Goal: Find specific page/section: Find specific page/section

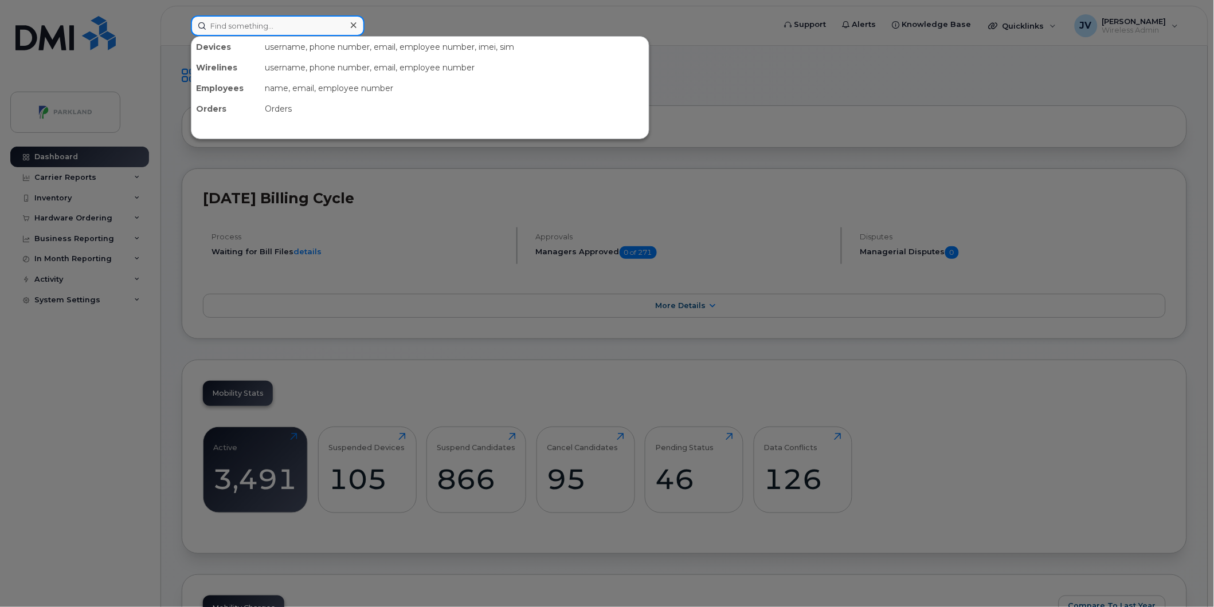
click at [234, 29] on input at bounding box center [278, 25] width 174 height 21
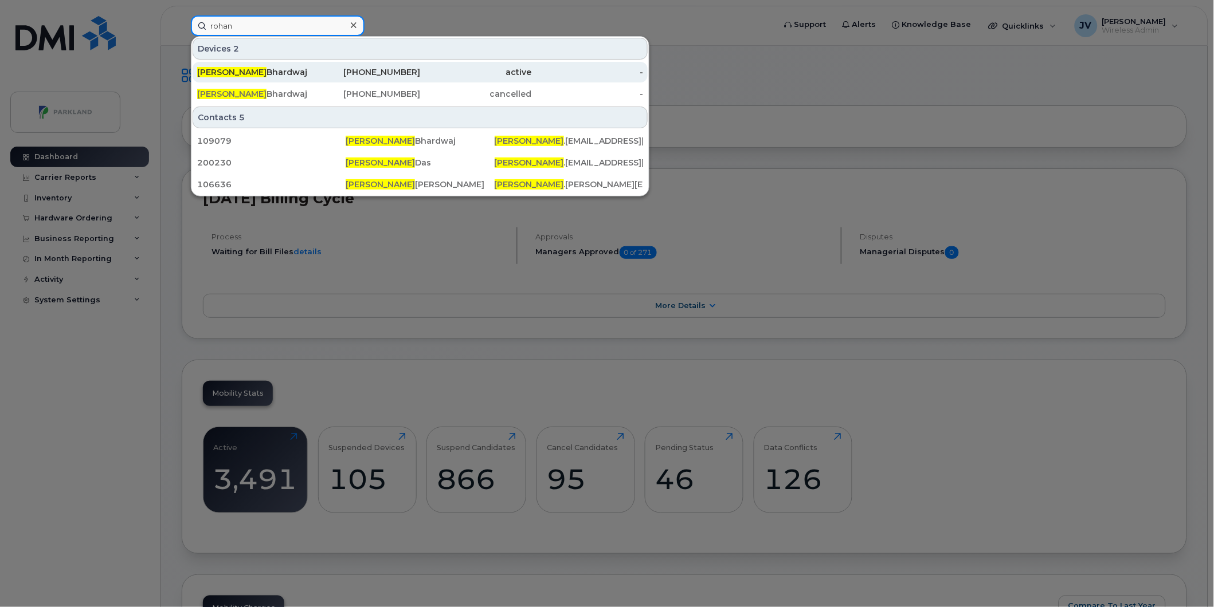
type input "rohan"
click at [244, 70] on div "[PERSON_NAME]" at bounding box center [253, 71] width 112 height 11
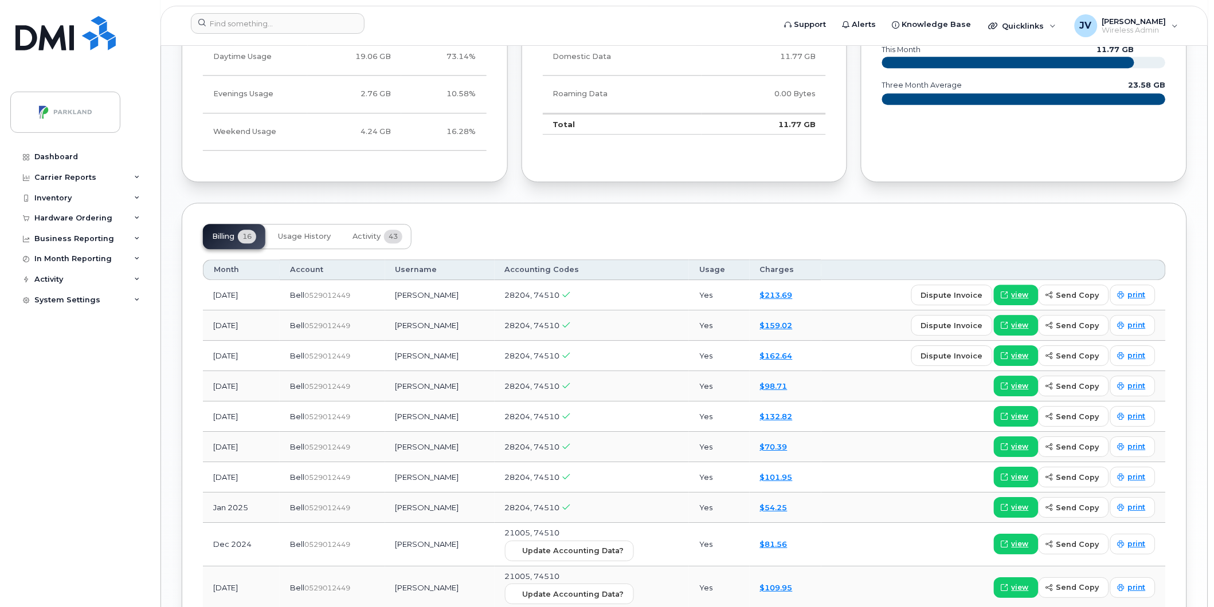
scroll to position [901, 0]
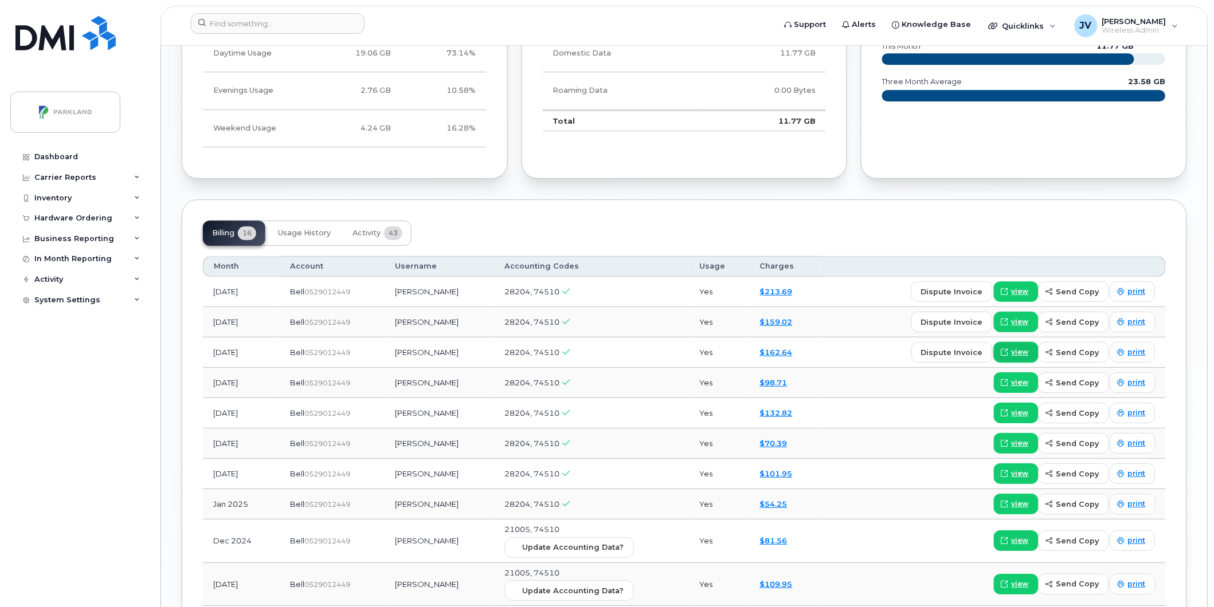
click at [1022, 352] on span "view" at bounding box center [1019, 352] width 17 height 10
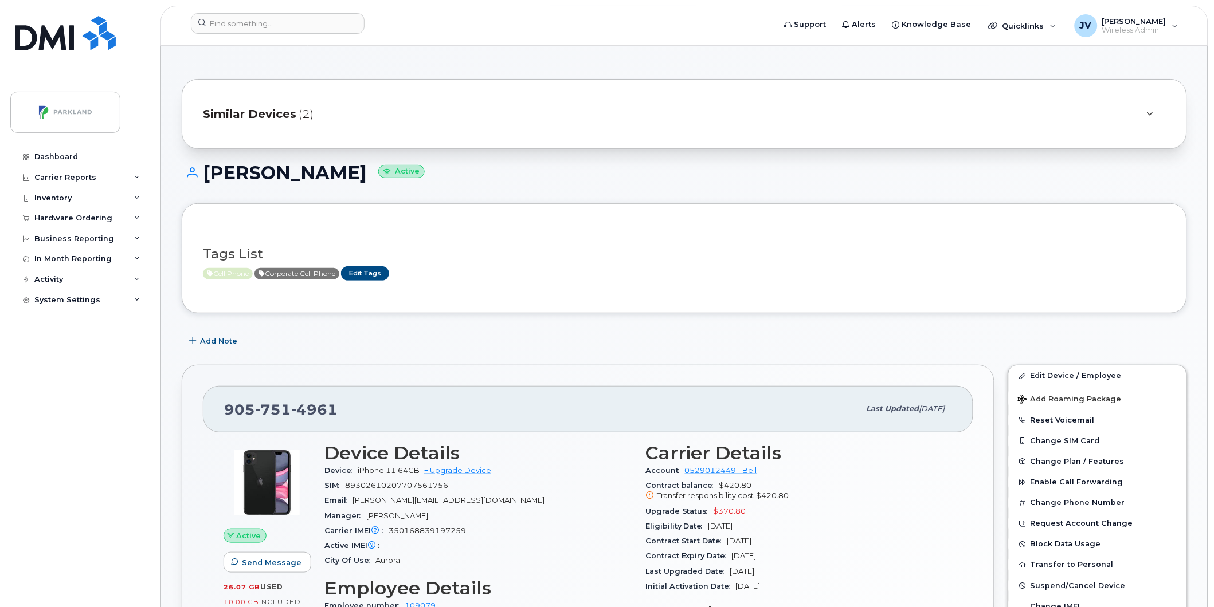
scroll to position [0, 0]
drag, startPoint x: 209, startPoint y: 23, endPoint x: 233, endPoint y: 23, distance: 24.1
click at [212, 23] on input at bounding box center [278, 23] width 174 height 21
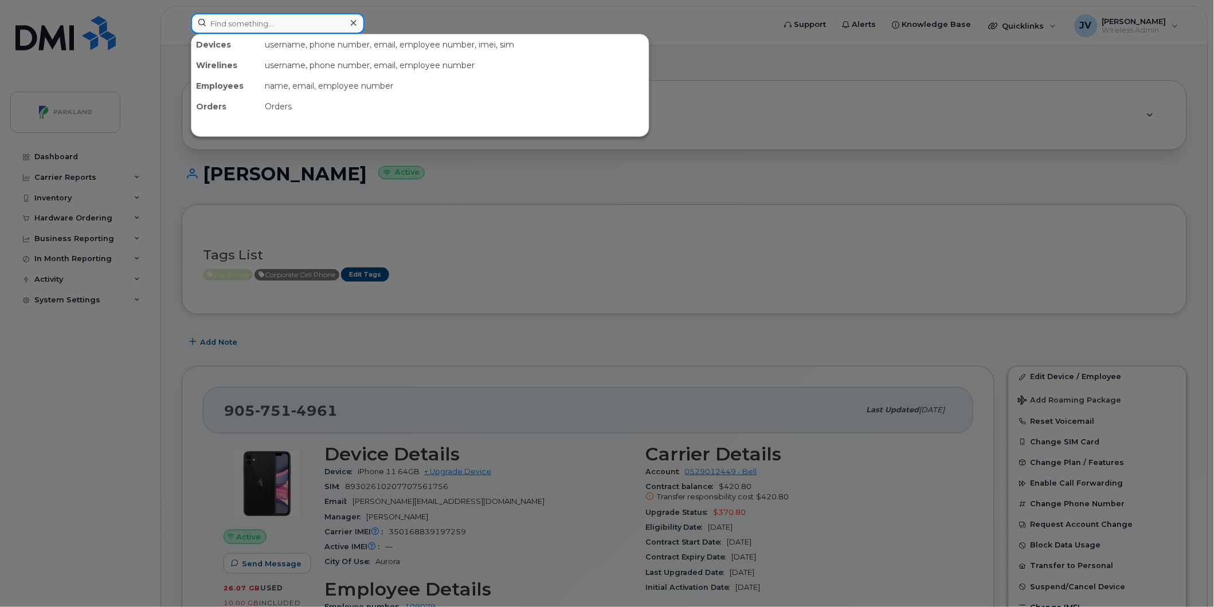
click at [241, 24] on input at bounding box center [278, 23] width 174 height 21
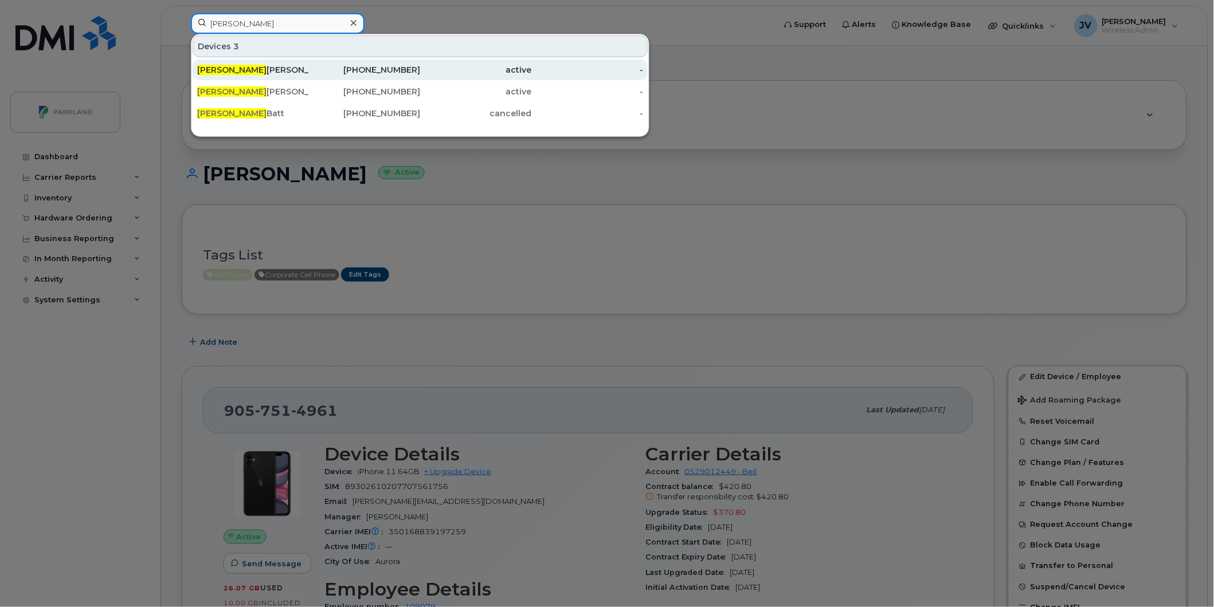
type input "joey"
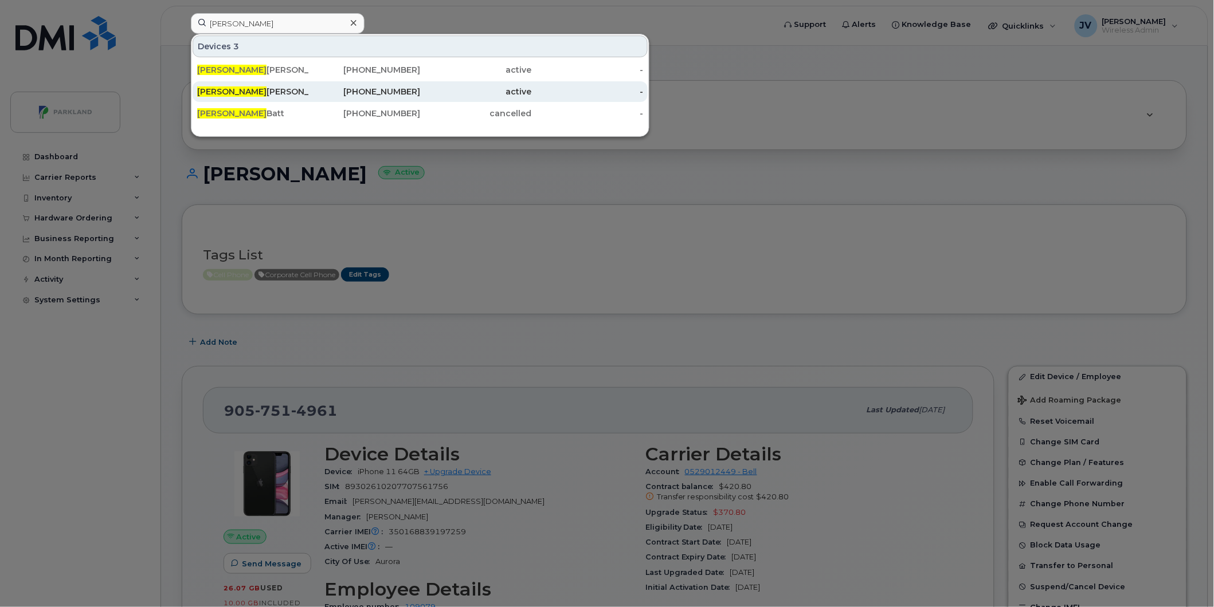
drag, startPoint x: 230, startPoint y: 72, endPoint x: 295, endPoint y: 94, distance: 68.0
click at [230, 72] on div "Joey Mcvicar" at bounding box center [253, 69] width 112 height 11
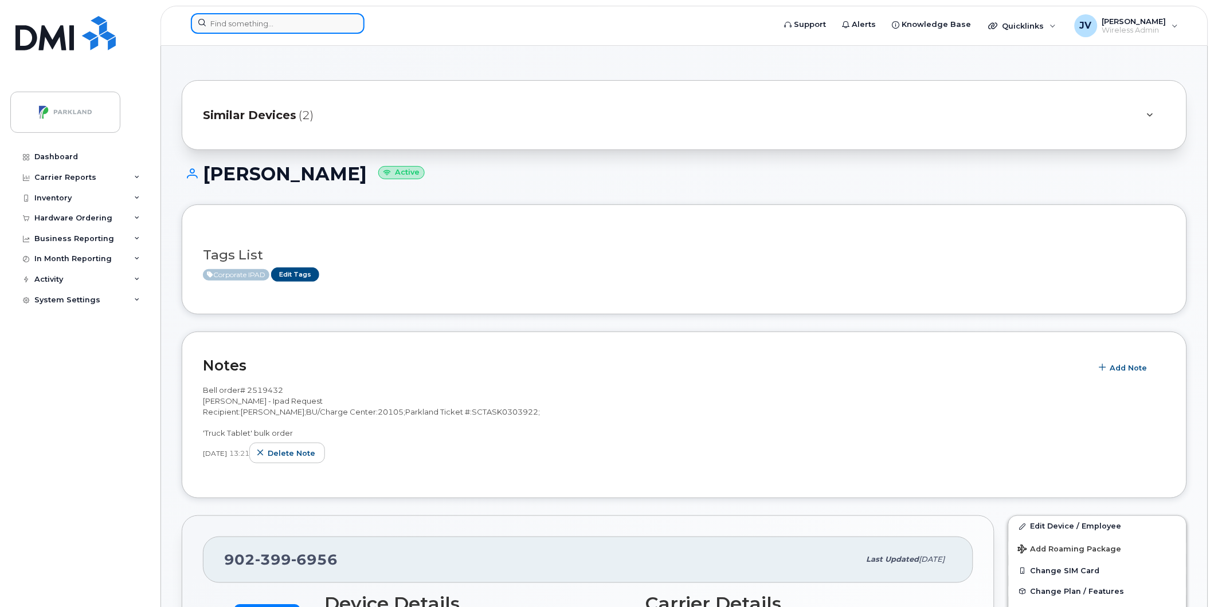
click at [236, 26] on input at bounding box center [278, 23] width 174 height 21
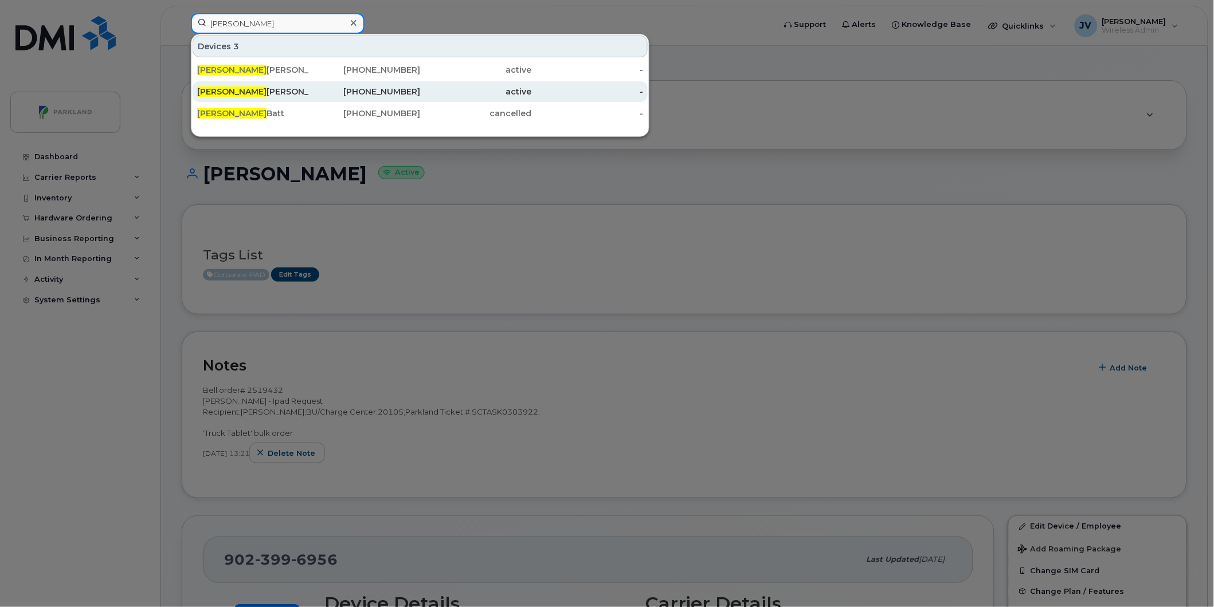
type input "joey"
click at [214, 93] on span "Joey" at bounding box center [231, 92] width 69 height 10
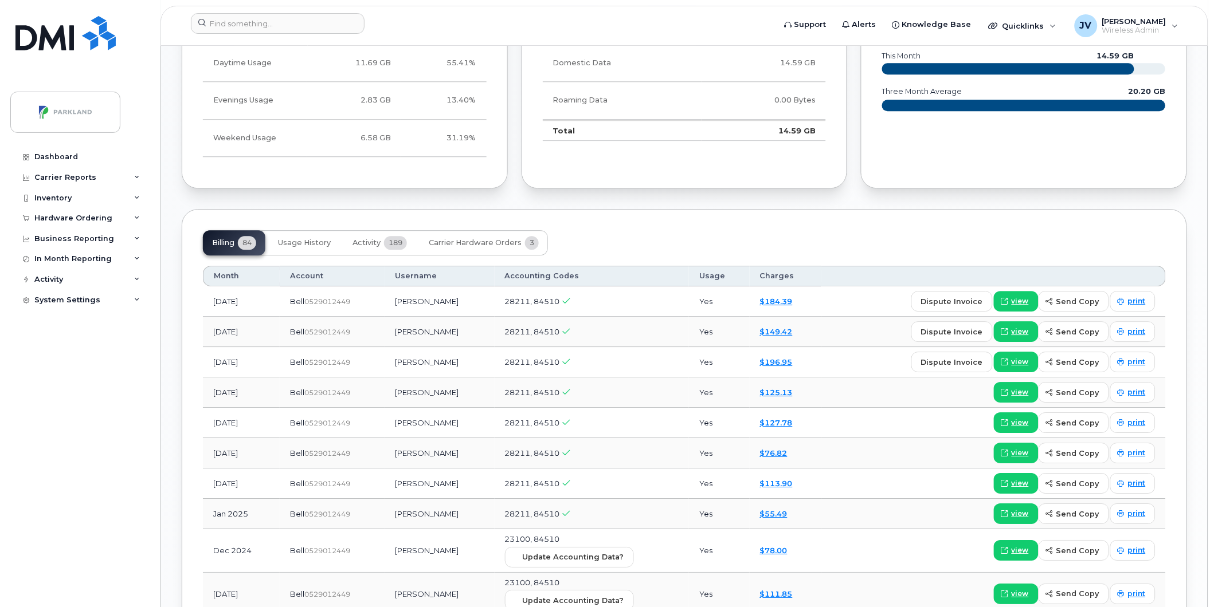
scroll to position [912, 0]
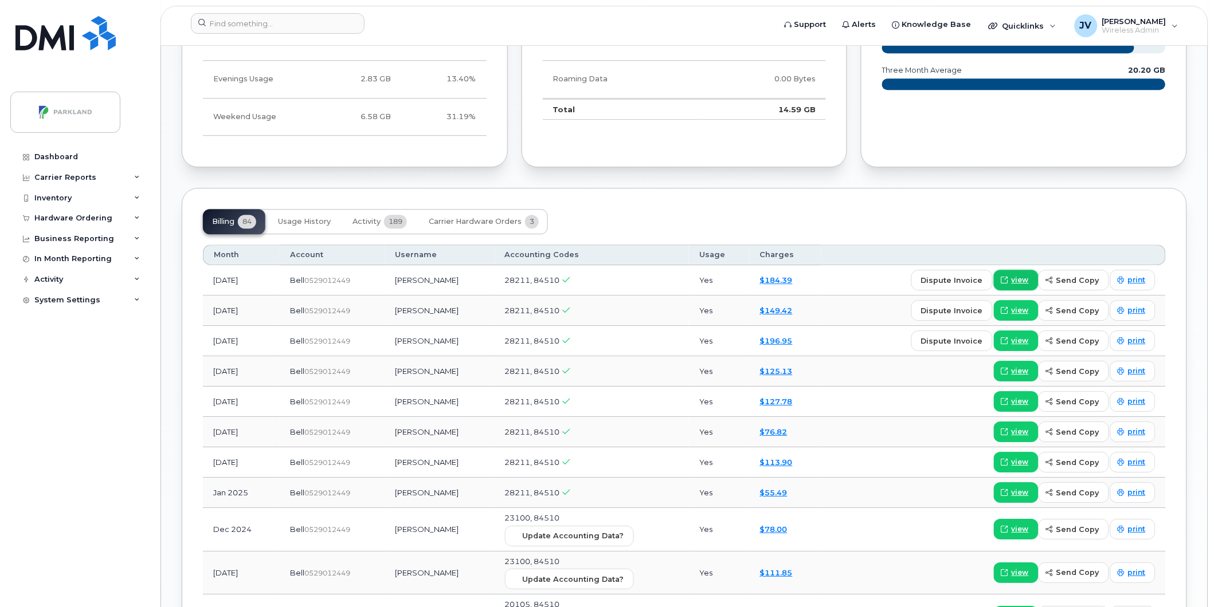
click at [1019, 279] on span "view" at bounding box center [1019, 280] width 17 height 10
